Goal: Task Accomplishment & Management: Complete application form

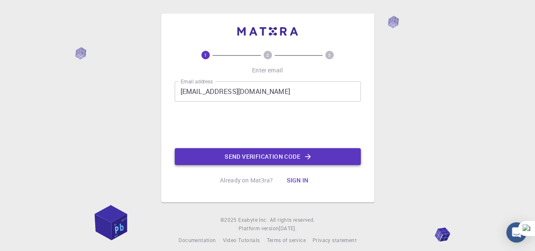
click at [226, 158] on button "Send verification code" at bounding box center [268, 156] width 186 height 17
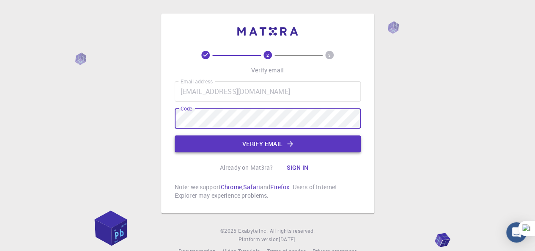
click at [258, 146] on button "Verify email" at bounding box center [268, 143] width 186 height 17
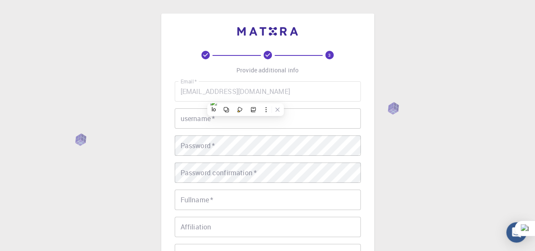
drag, startPoint x: 294, startPoint y: 130, endPoint x: 298, endPoint y: 123, distance: 8.1
click at [298, 123] on div "Email   * [EMAIL_ADDRESS][DOMAIN_NAME] Email   * username   * username   * Pass…" at bounding box center [268, 197] width 186 height 233
click at [298, 123] on input "username   *" at bounding box center [268, 118] width 186 height 20
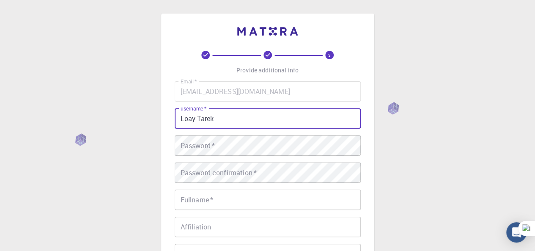
type input "Loay Tarek"
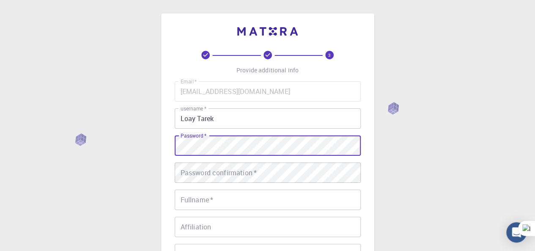
click at [218, 170] on div "Password confirmation   * Password confirmation   *" at bounding box center [268, 172] width 186 height 20
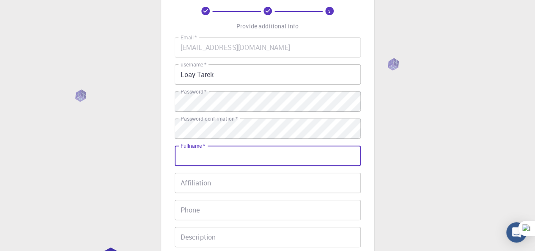
scroll to position [95, 0]
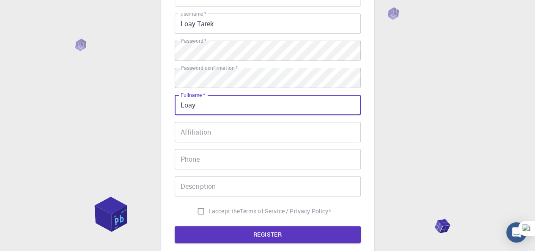
type input "Loay [PERSON_NAME]"
type input "01158090390"
click at [194, 210] on input "I accept the Terms of Service / Privacy Policy *" at bounding box center [201, 211] width 16 height 16
checkbox input "true"
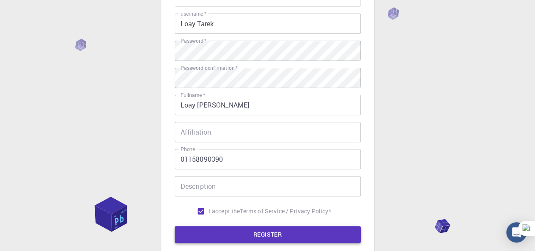
click at [215, 229] on button "REGISTER" at bounding box center [268, 234] width 186 height 17
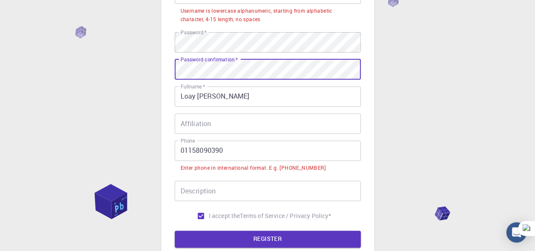
scroll to position [165, 0]
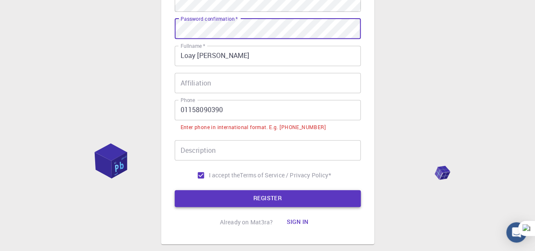
click at [274, 194] on button "REGISTER" at bounding box center [268, 198] width 186 height 17
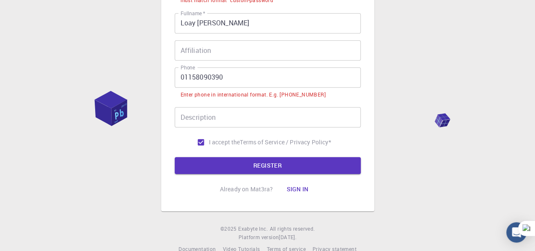
scroll to position [202, 0]
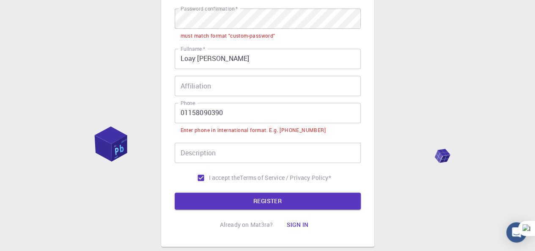
click at [180, 112] on input "01158090390" at bounding box center [268, 113] width 186 height 20
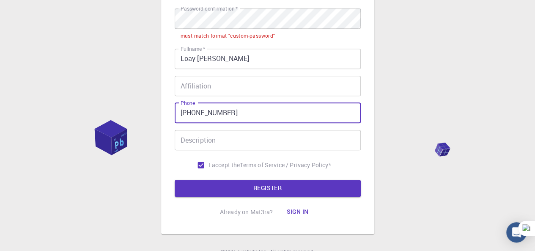
type input "[PHONE_NUMBER]"
click at [205, 143] on div "Description Description" at bounding box center [268, 140] width 186 height 20
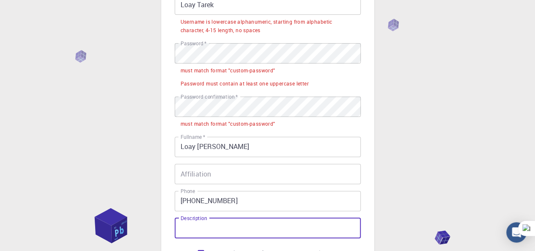
scroll to position [110, 0]
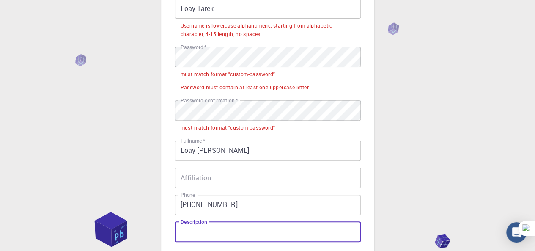
click at [287, 69] on li "must match format "custom-password"" at bounding box center [268, 73] width 186 height 13
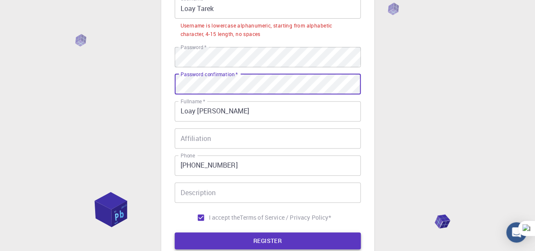
click at [249, 243] on button "REGISTER" at bounding box center [268, 240] width 186 height 17
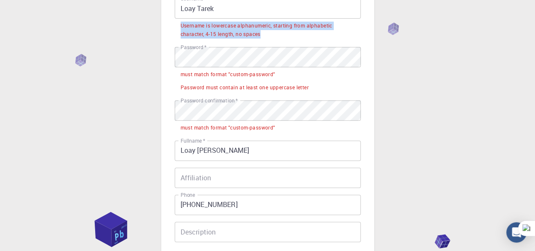
drag, startPoint x: 265, startPoint y: 40, endPoint x: 180, endPoint y: 26, distance: 85.8
click at [180, 26] on div "Email   * [EMAIL_ADDRESS][DOMAIN_NAME] Email   * username   * Loay Tarek userna…" at bounding box center [268, 117] width 186 height 293
copy div "Username is lowercase alphanumeric, starting from alphabetic character, 4-15 le…"
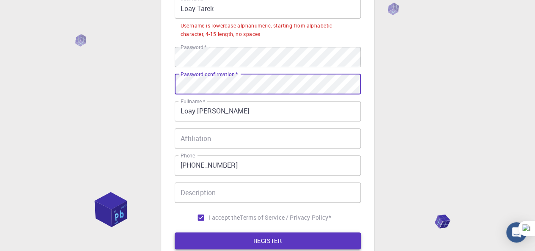
click at [252, 237] on button "REGISTER" at bounding box center [268, 240] width 186 height 17
